Goal: Check status: Check status

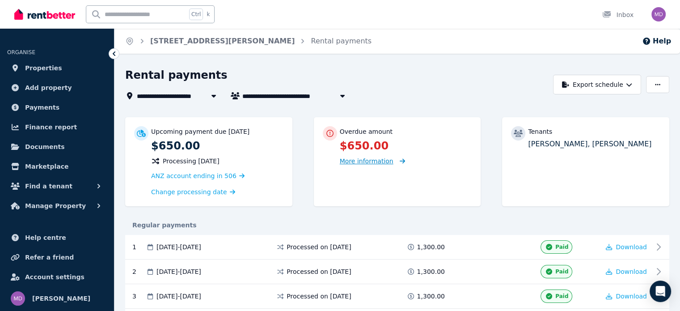
click at [383, 160] on span "More information" at bounding box center [367, 160] width 54 height 7
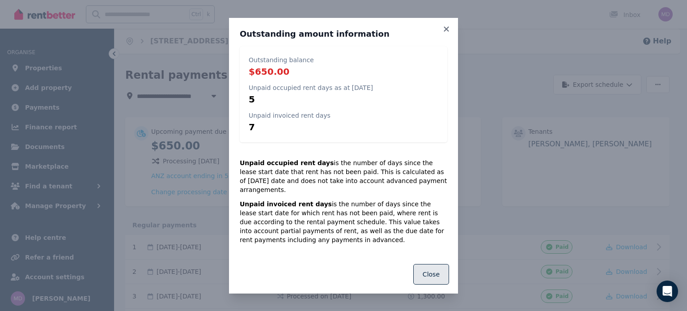
click at [424, 271] on button "Close" at bounding box center [431, 274] width 36 height 21
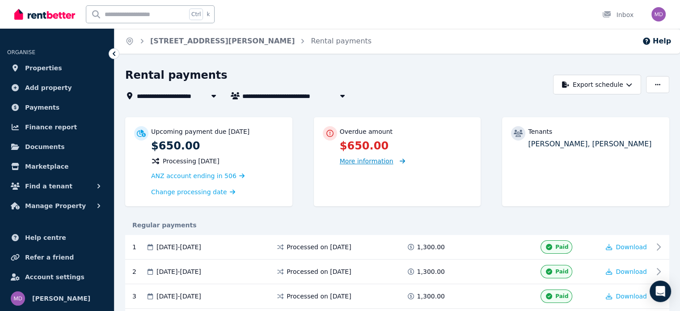
click at [358, 160] on span "More information" at bounding box center [367, 160] width 54 height 7
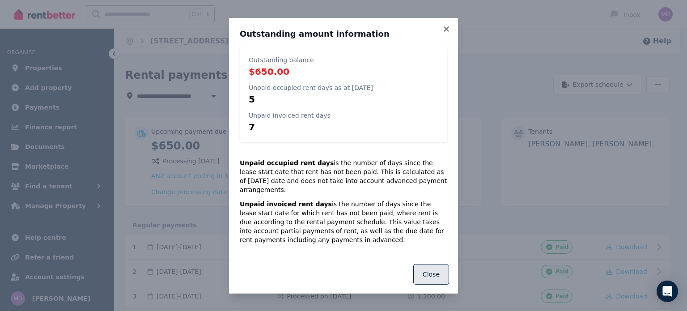
click at [424, 274] on button "Close" at bounding box center [431, 274] width 36 height 21
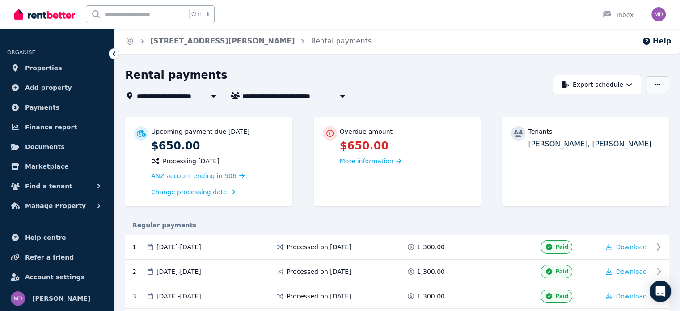
click at [656, 83] on icon "button" at bounding box center [657, 84] width 5 height 6
click at [655, 84] on icon "button" at bounding box center [657, 84] width 5 height 6
click at [651, 40] on icon "button" at bounding box center [646, 41] width 9 height 9
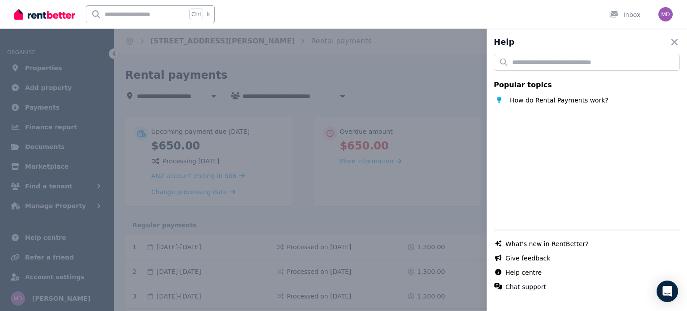
click at [675, 38] on div "Help Close panel" at bounding box center [587, 42] width 200 height 13
drag, startPoint x: 671, startPoint y: 40, endPoint x: 647, endPoint y: 30, distance: 26.3
click at [671, 40] on icon "button" at bounding box center [674, 42] width 11 height 11
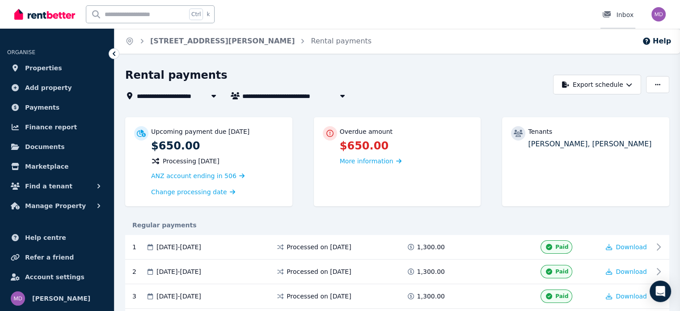
click at [628, 19] on link "Inbox" at bounding box center [618, 14] width 35 height 29
click at [618, 16] on div "Inbox" at bounding box center [617, 14] width 31 height 9
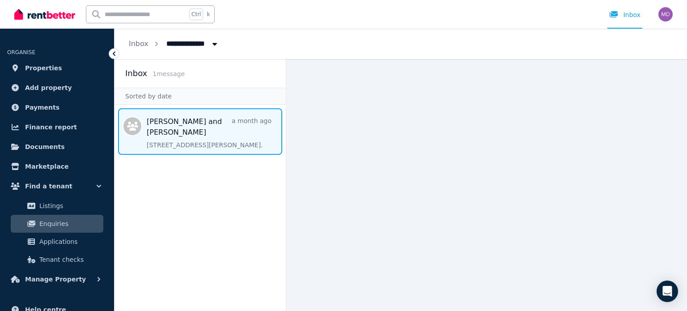
click at [172, 133] on span "Message list" at bounding box center [200, 131] width 171 height 47
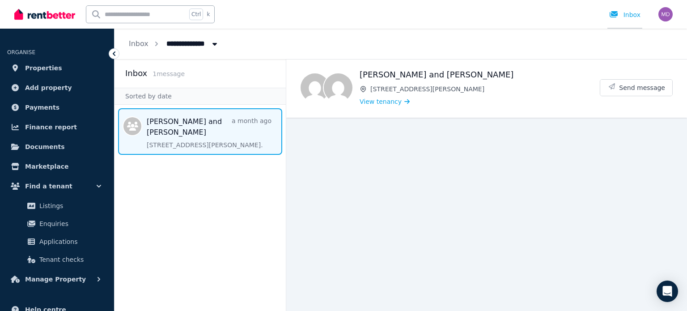
click at [636, 19] on link "Inbox" at bounding box center [624, 14] width 35 height 29
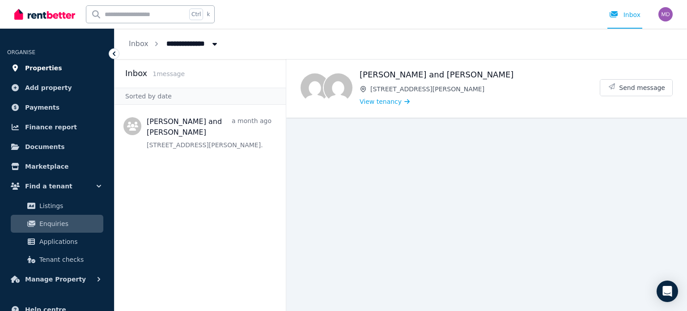
click at [49, 66] on span "Properties" at bounding box center [43, 68] width 37 height 11
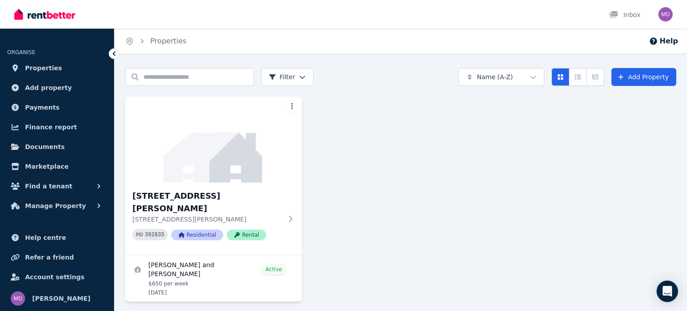
click at [115, 53] on icon at bounding box center [114, 53] width 9 height 9
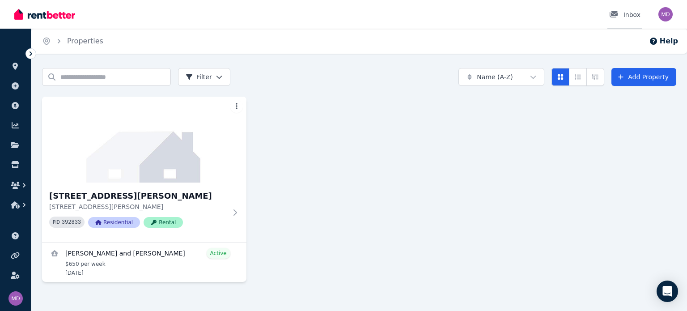
click at [636, 18] on div "Inbox" at bounding box center [624, 14] width 31 height 9
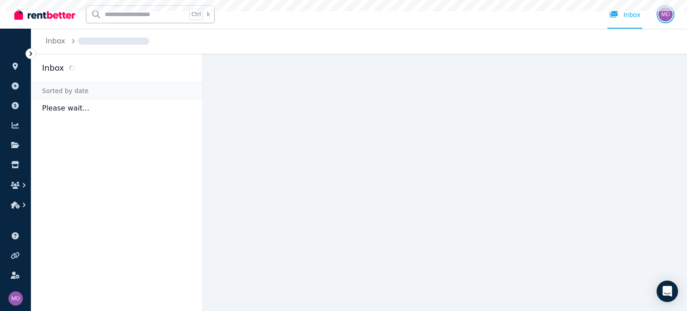
click at [667, 17] on img "button" at bounding box center [665, 14] width 14 height 14
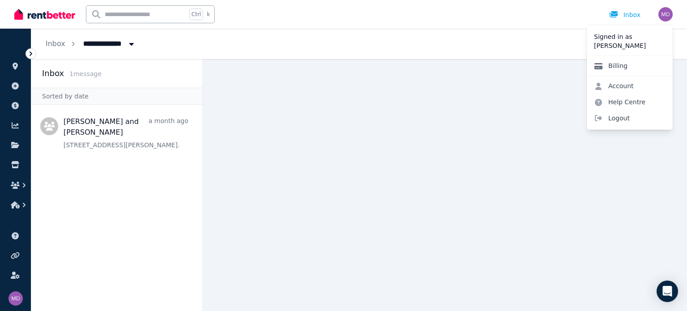
click at [627, 69] on link "Billing" at bounding box center [611, 66] width 48 height 16
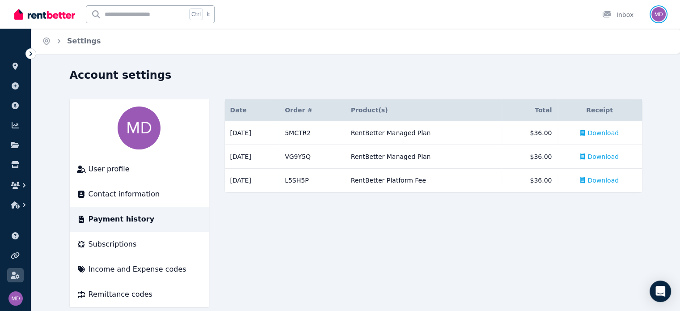
click at [660, 11] on img "button" at bounding box center [659, 14] width 14 height 14
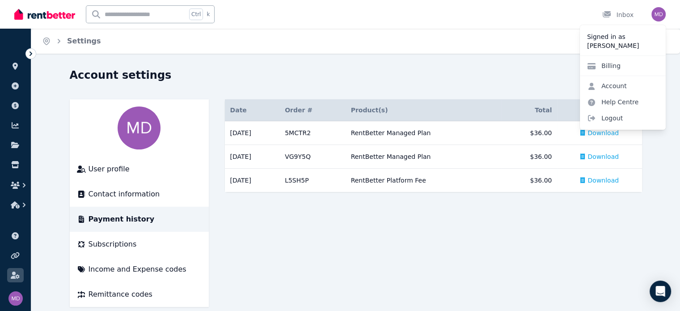
click at [367, 48] on div "Home Settings" at bounding box center [355, 41] width 649 height 25
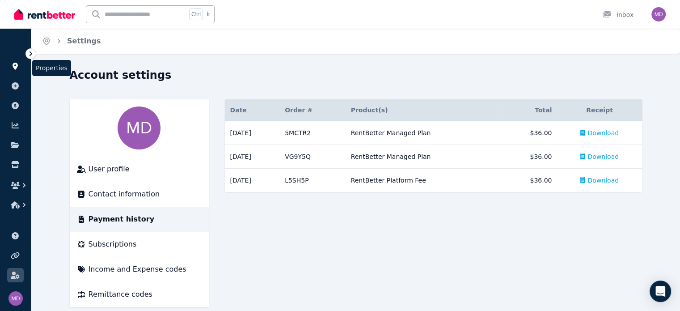
click at [17, 66] on icon at bounding box center [15, 66] width 5 height 7
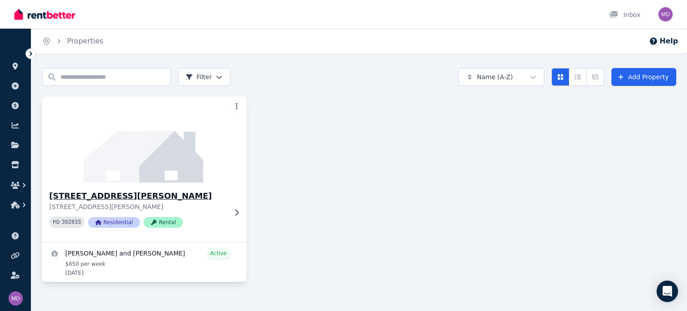
click at [96, 194] on h3 "36/34 Smith St, Highgate" at bounding box center [138, 196] width 178 height 13
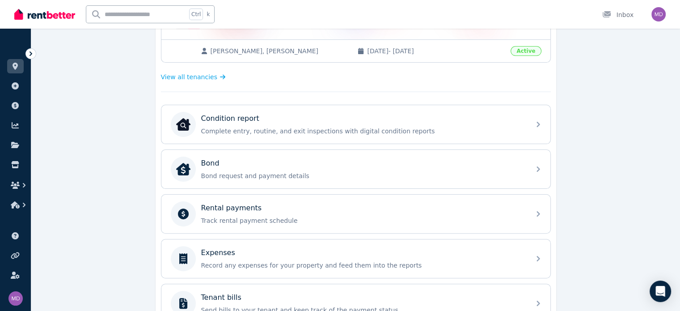
scroll to position [224, 0]
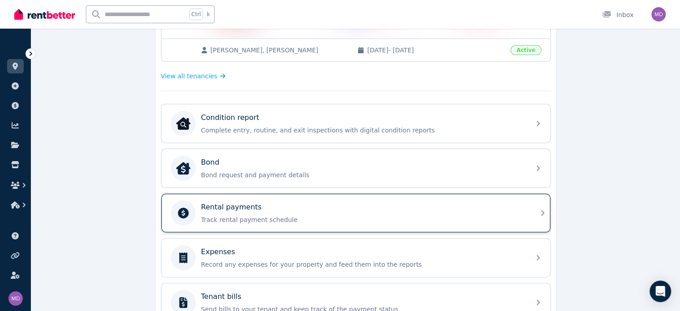
click at [259, 202] on div "Rental payments" at bounding box center [363, 207] width 324 height 11
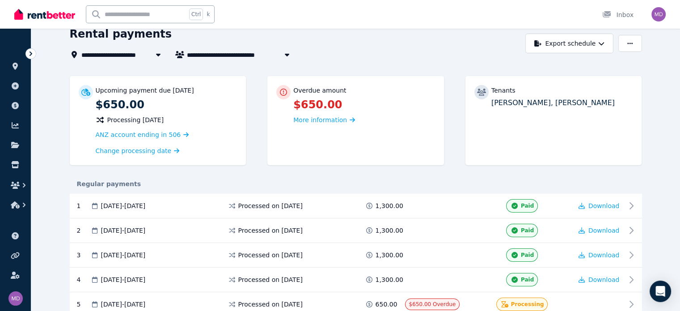
scroll to position [179, 0]
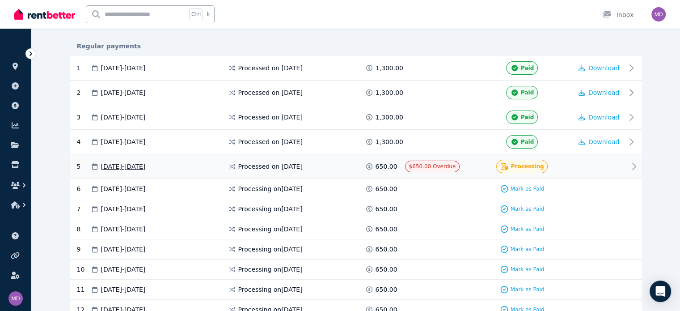
click at [626, 161] on div at bounding box center [600, 166] width 54 height 13
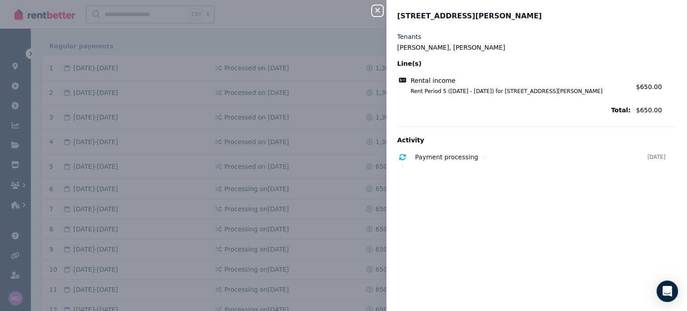
click at [381, 13] on icon "button" at bounding box center [377, 10] width 11 height 7
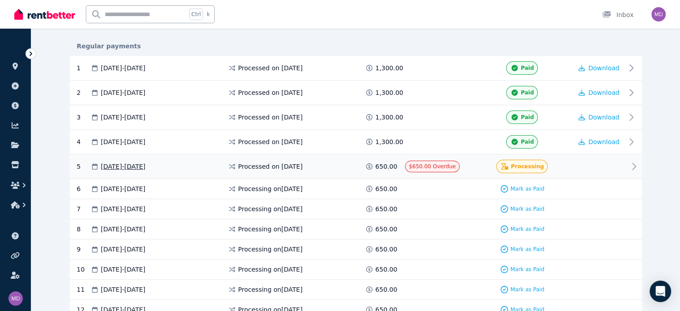
click at [607, 161] on div at bounding box center [600, 166] width 54 height 13
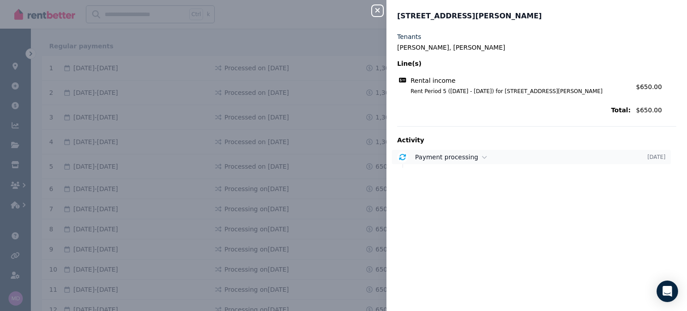
click at [500, 161] on div "Payment processing 15 Aug 2025" at bounding box center [531, 157] width 279 height 14
click at [500, 161] on div "Payment processing" at bounding box center [531, 157] width 232 height 9
click at [377, 10] on icon "button" at bounding box center [377, 10] width 4 height 4
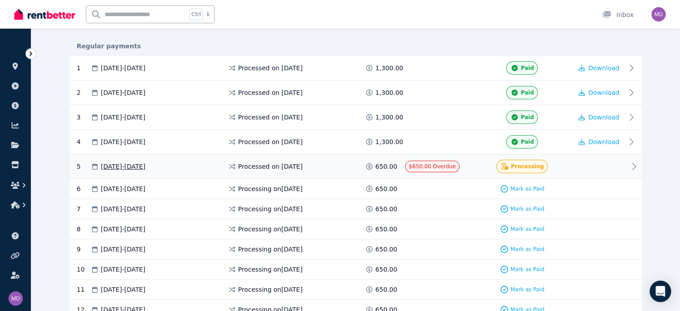
click at [622, 161] on div at bounding box center [600, 166] width 54 height 13
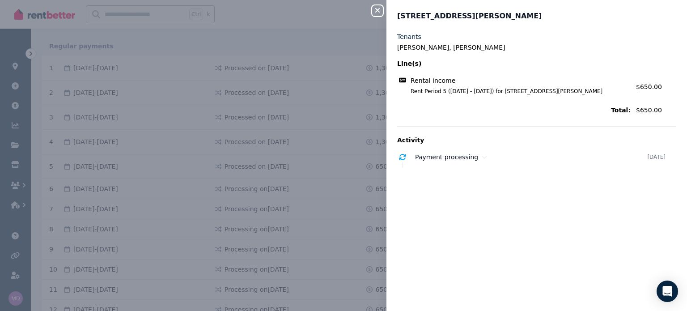
click at [373, 12] on icon "button" at bounding box center [377, 10] width 11 height 7
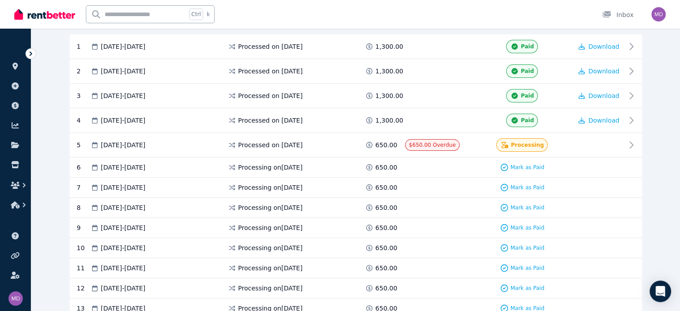
scroll to position [204, 0]
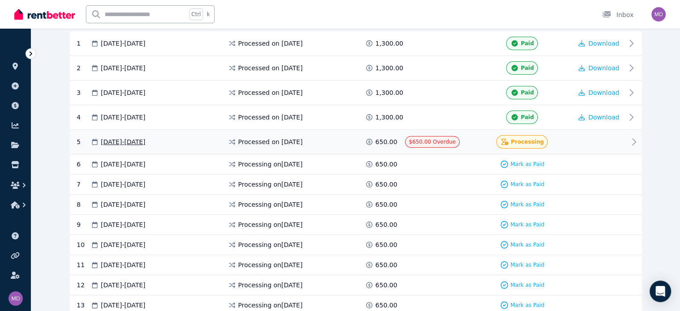
click at [626, 137] on div at bounding box center [600, 141] width 54 height 13
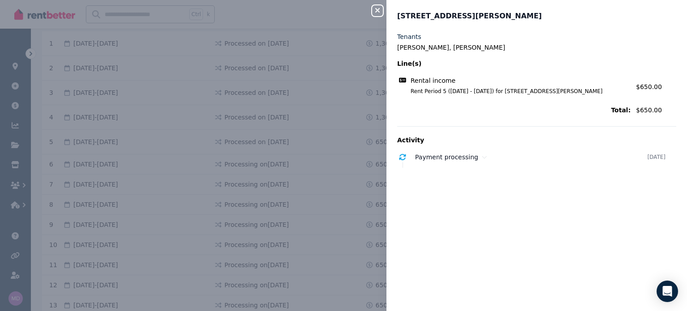
click at [373, 13] on icon "button" at bounding box center [377, 10] width 11 height 7
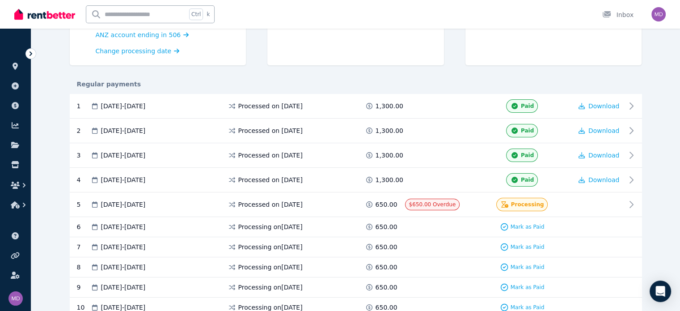
scroll to position [69, 0]
